Goal: Book appointment/travel/reservation

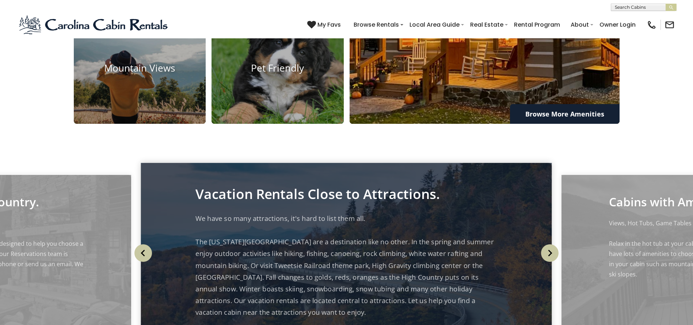
scroll to position [695, 0]
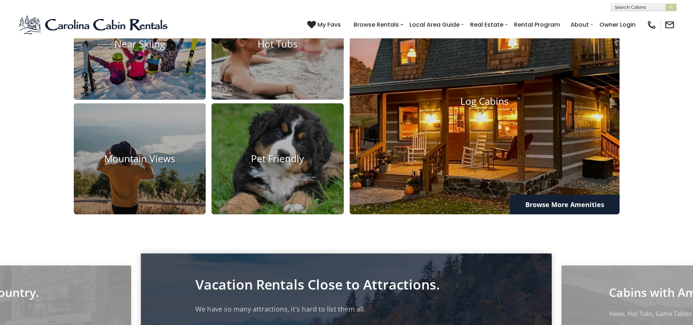
click at [456, 167] on img at bounding box center [484, 101] width 297 height 249
click at [456, 168] on img at bounding box center [484, 101] width 297 height 249
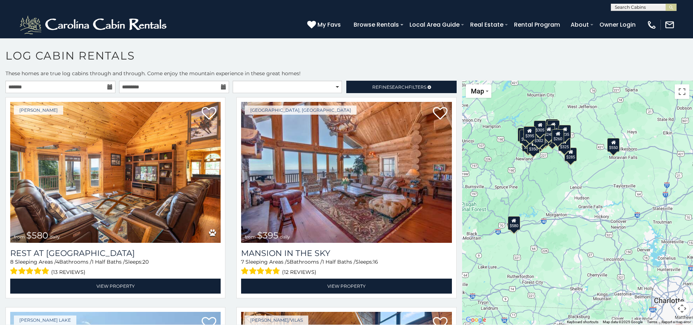
drag, startPoint x: 557, startPoint y: 186, endPoint x: 502, endPoint y: 159, distance: 61.6
click at [502, 159] on div "$580 $395 $550 $349 $400 $451 $315 $380 $410 $330 $400 $350 $320 $395 $325 $245…" at bounding box center [577, 203] width 231 height 244
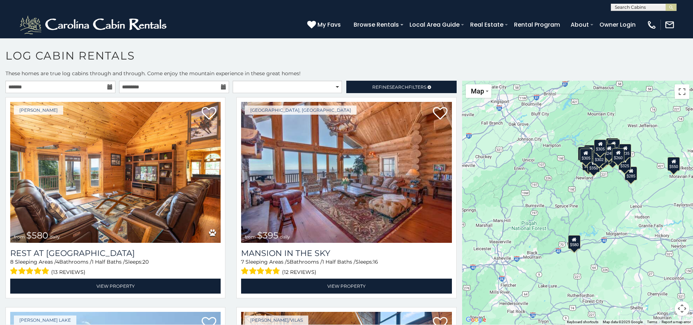
drag, startPoint x: 618, startPoint y: 175, endPoint x: 675, endPoint y: 191, distance: 59.9
click at [675, 191] on div "$580 $395 $550 $349 $400 $451 $315 $380 $410 $330 $400 $350 $320 $395 $325 $245…" at bounding box center [577, 203] width 231 height 244
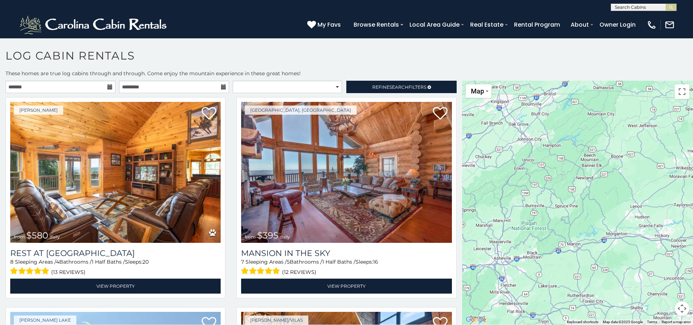
click at [505, 265] on div at bounding box center [577, 203] width 231 height 244
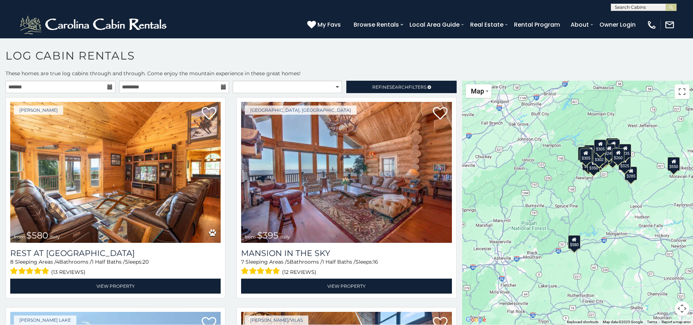
click at [575, 245] on div "$580" at bounding box center [574, 242] width 12 height 14
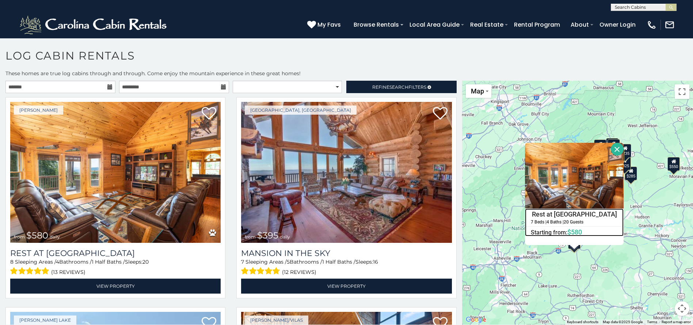
click at [575, 219] on h4 "Rest at [GEOGRAPHIC_DATA]" at bounding box center [575, 214] width 98 height 11
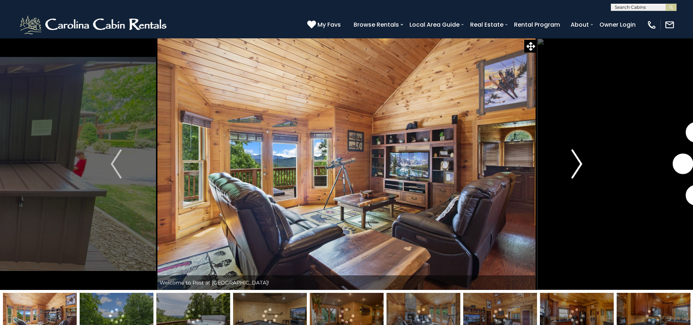
click at [580, 171] on img "Next" at bounding box center [577, 164] width 11 height 29
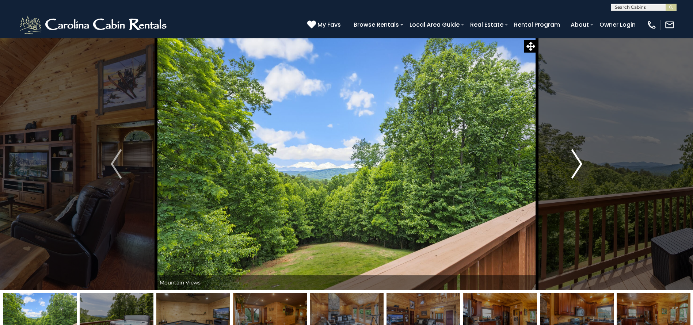
click at [580, 171] on img "Next" at bounding box center [577, 164] width 11 height 29
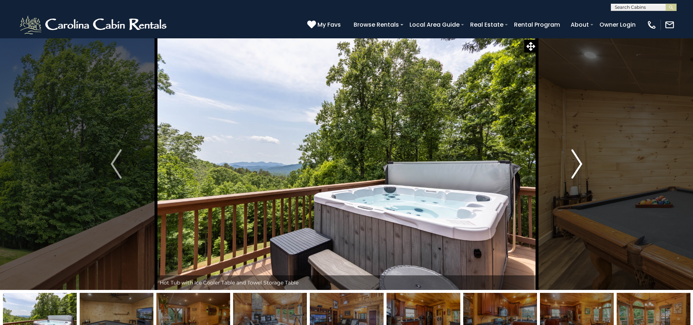
click at [580, 171] on img "Next" at bounding box center [577, 164] width 11 height 29
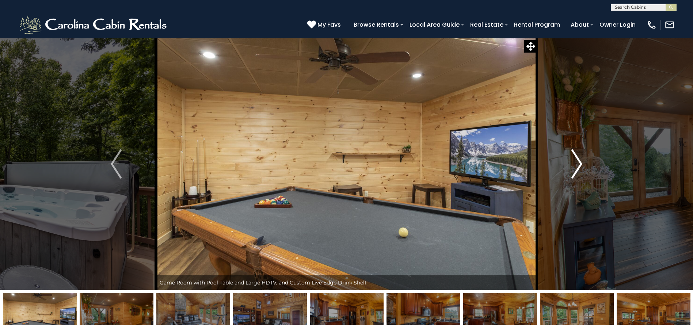
click at [580, 171] on img "Next" at bounding box center [577, 164] width 11 height 29
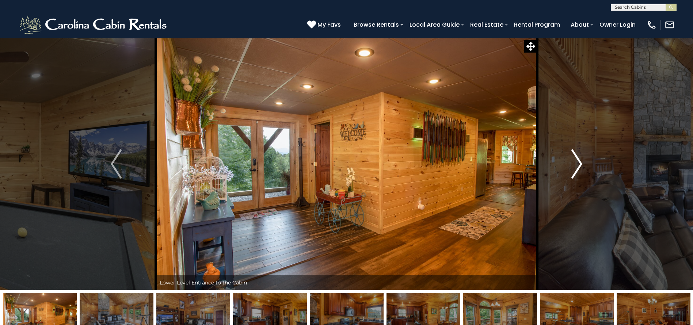
click at [580, 171] on img "Next" at bounding box center [577, 164] width 11 height 29
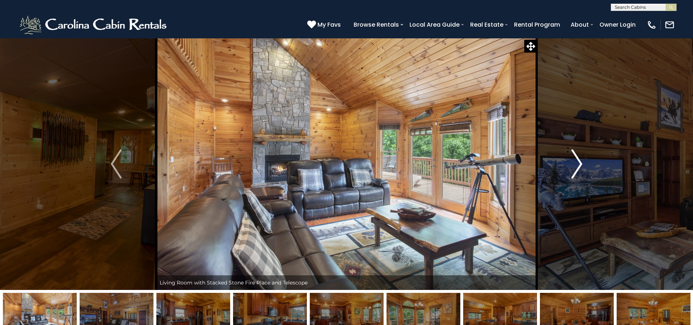
click at [580, 171] on img "Next" at bounding box center [577, 164] width 11 height 29
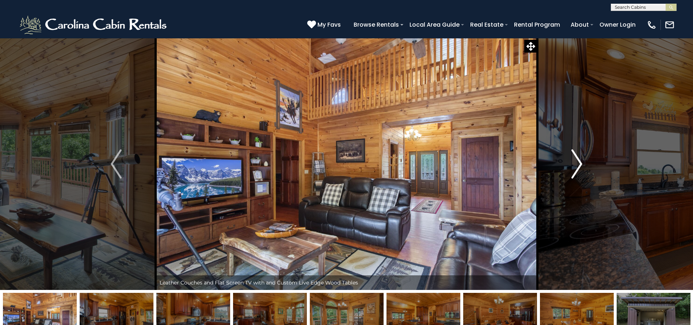
click at [580, 170] on img "Next" at bounding box center [577, 164] width 11 height 29
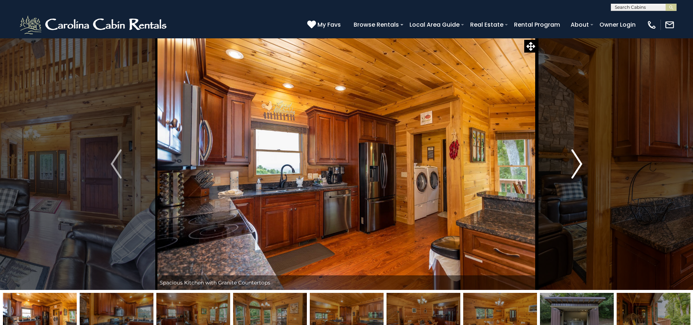
click at [580, 170] on img "Next" at bounding box center [577, 164] width 11 height 29
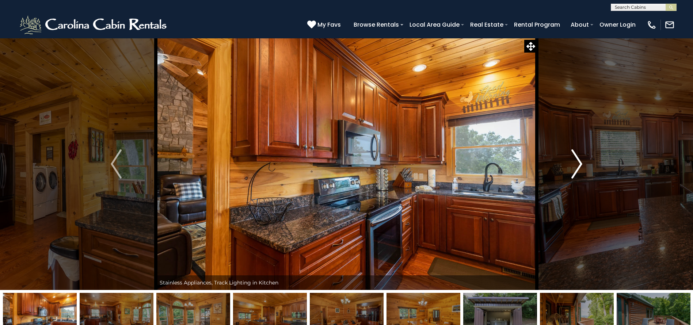
click at [580, 170] on img "Next" at bounding box center [577, 164] width 11 height 29
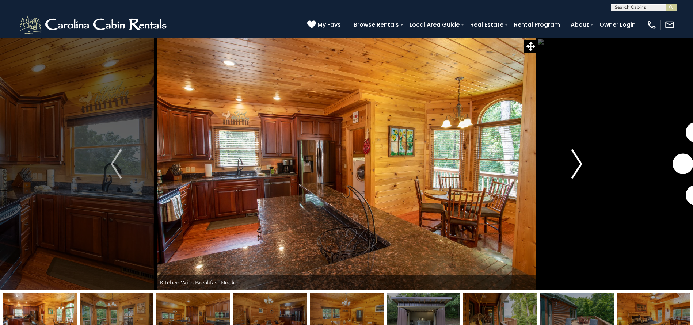
click at [580, 170] on img "Next" at bounding box center [577, 164] width 11 height 29
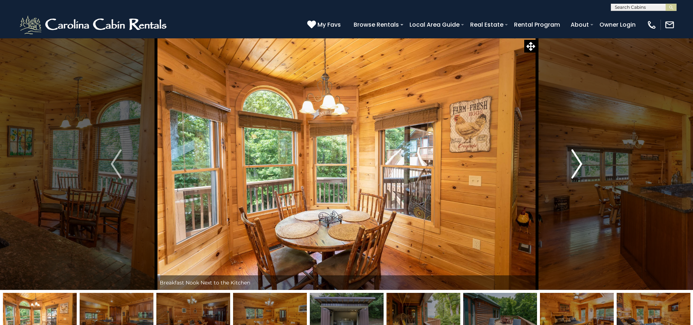
click at [580, 170] on img "Next" at bounding box center [577, 164] width 11 height 29
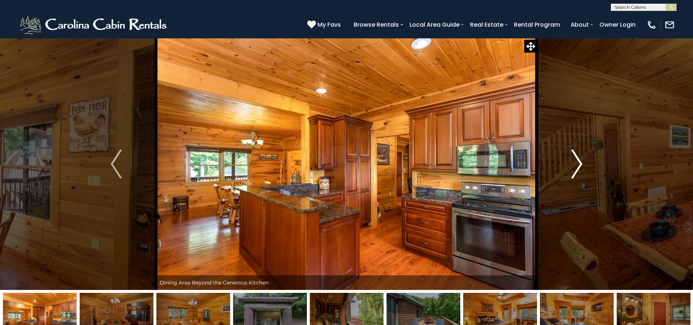
click at [580, 170] on img "Next" at bounding box center [577, 164] width 11 height 29
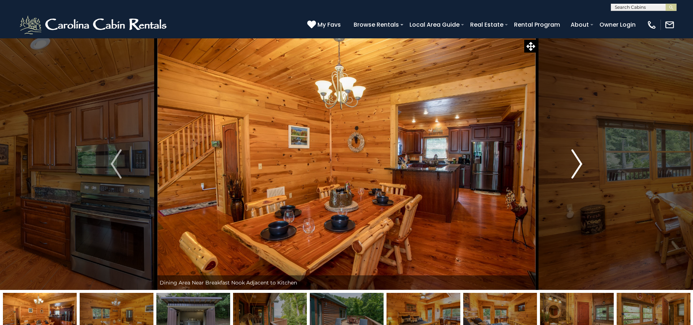
click at [580, 170] on img "Next" at bounding box center [577, 164] width 11 height 29
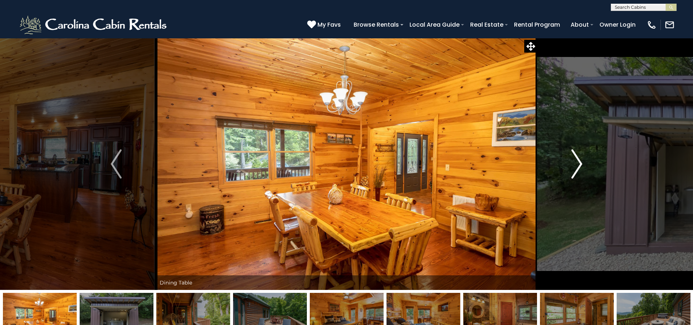
click at [580, 170] on img "Next" at bounding box center [577, 164] width 11 height 29
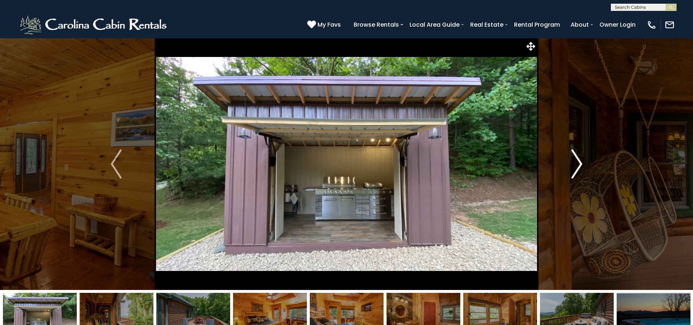
click at [580, 170] on img "Next" at bounding box center [577, 164] width 11 height 29
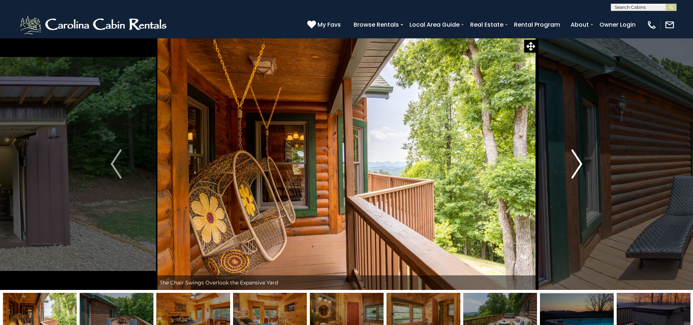
click at [580, 170] on img "Next" at bounding box center [577, 164] width 11 height 29
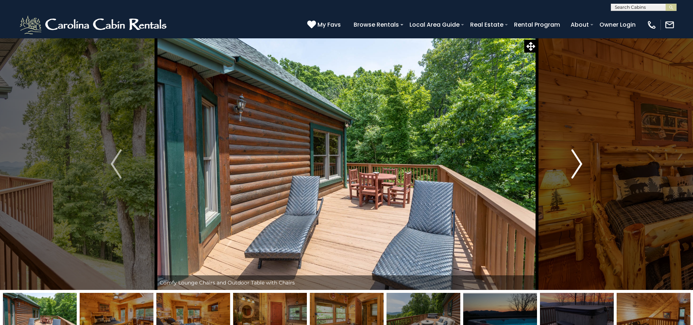
click at [580, 170] on img "Next" at bounding box center [577, 164] width 11 height 29
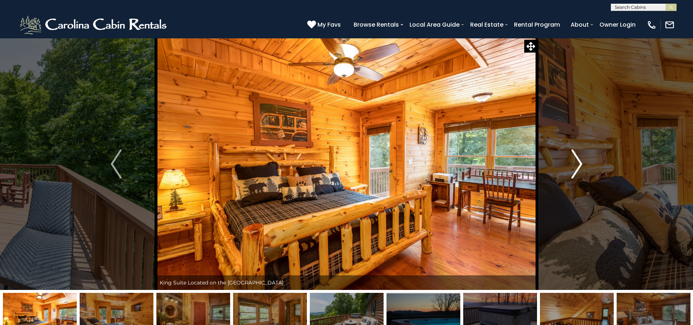
click at [580, 170] on img "Next" at bounding box center [577, 164] width 11 height 29
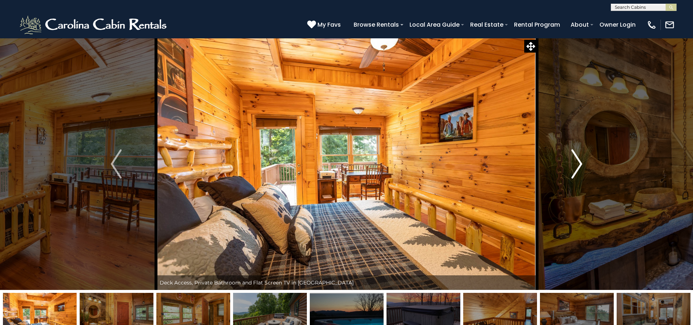
click at [580, 170] on img "Next" at bounding box center [577, 164] width 11 height 29
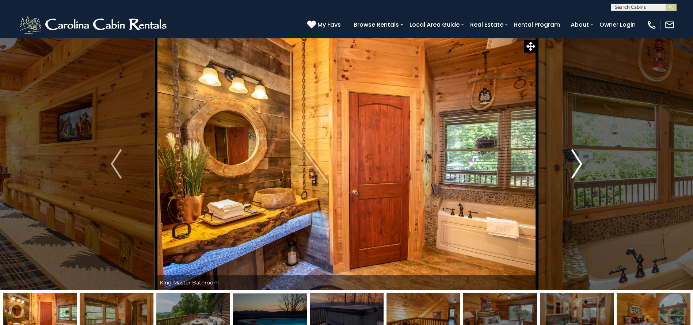
click at [580, 170] on img "Next" at bounding box center [577, 164] width 11 height 29
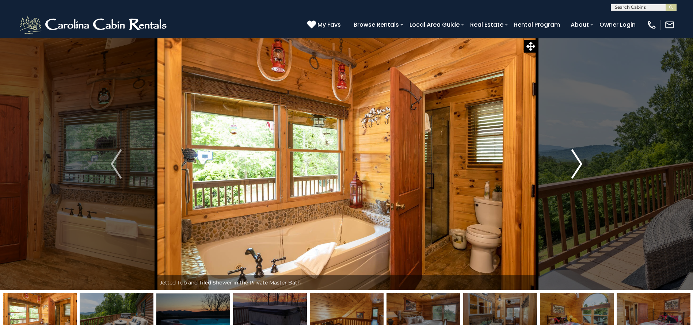
click at [580, 170] on img "Next" at bounding box center [577, 164] width 11 height 29
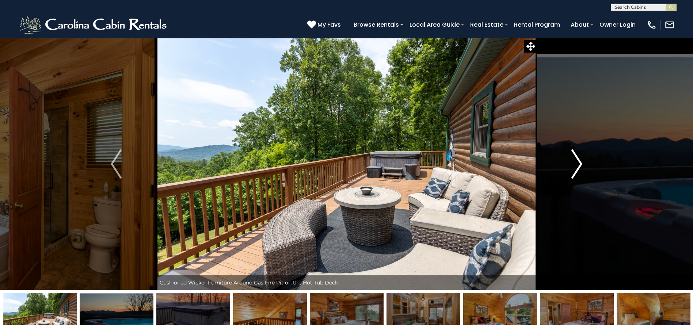
click at [580, 170] on img "Next" at bounding box center [577, 164] width 11 height 29
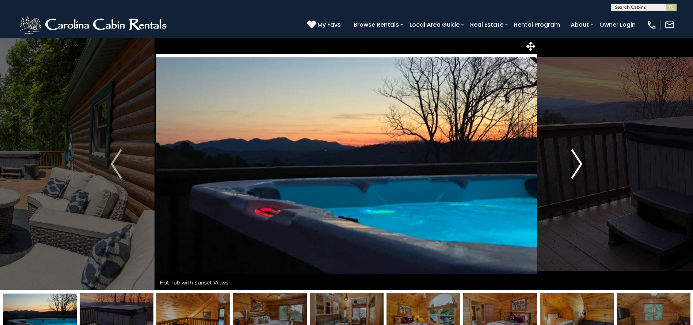
click at [580, 170] on img "Next" at bounding box center [577, 164] width 11 height 29
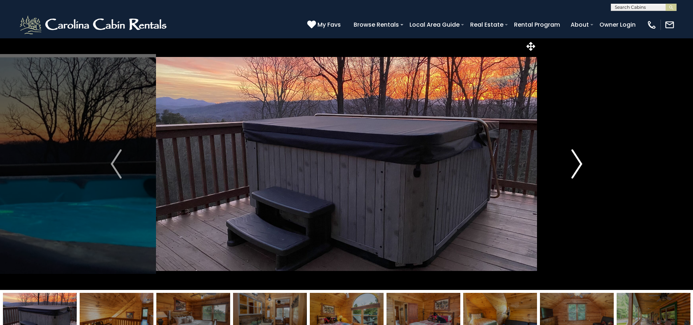
click at [580, 170] on img "Next" at bounding box center [577, 164] width 11 height 29
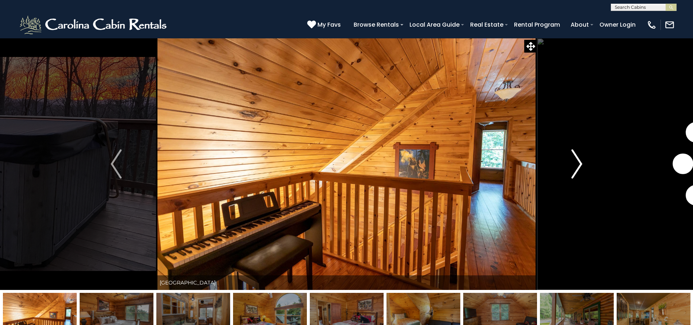
click at [580, 170] on img "Next" at bounding box center [577, 164] width 11 height 29
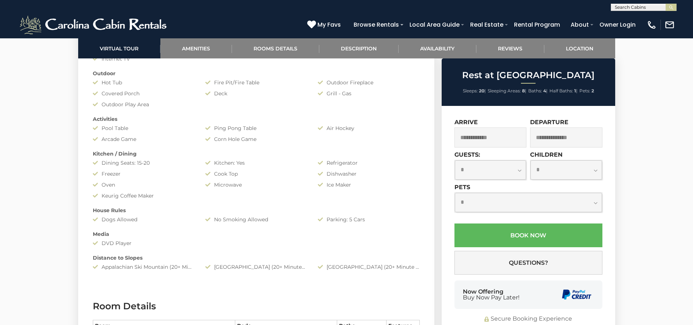
scroll to position [768, 0]
